Goal: Transaction & Acquisition: Purchase product/service

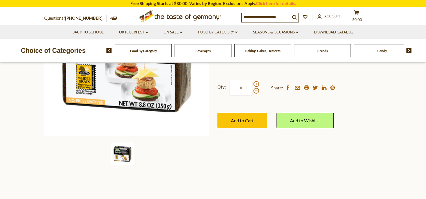
scroll to position [124, 0]
click at [119, 154] on img at bounding box center [122, 154] width 23 height 23
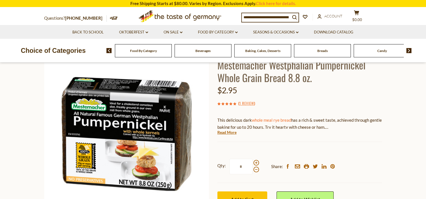
scroll to position [34, 0]
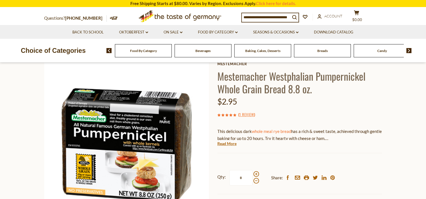
drag, startPoint x: 182, startPoint y: 0, endPoint x: 25, endPoint y: 62, distance: 168.7
click at [25, 62] on div "Choice of Categories" at bounding box center [53, 51] width 106 height 24
click at [192, 17] on icon ".st0{fill:#EDD300;} .st1{fill:#D33E21;}" at bounding box center [179, 16] width 105 height 17
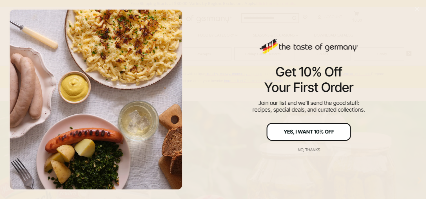
click at [315, 130] on div "Yes, I Want 10% Off" at bounding box center [308, 131] width 50 height 5
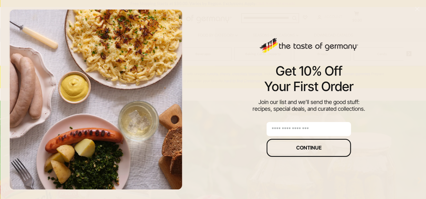
click at [311, 134] on input "email" at bounding box center [309, 129] width 84 height 14
type input "**********"
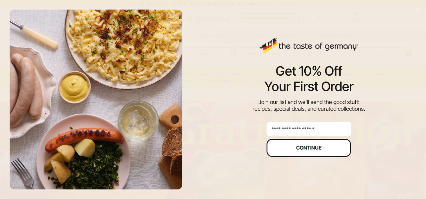
click at [310, 150] on div "Continue" at bounding box center [308, 148] width 25 height 5
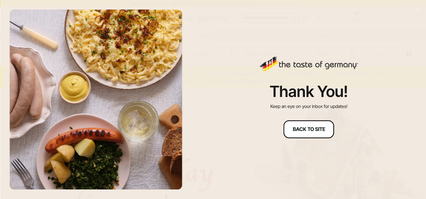
click at [318, 128] on div "Back to site" at bounding box center [308, 129] width 32 height 5
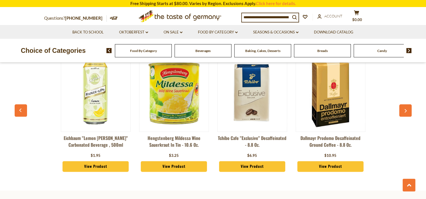
scroll to position [642, 0]
